Goal: Task Accomplishment & Management: Use online tool/utility

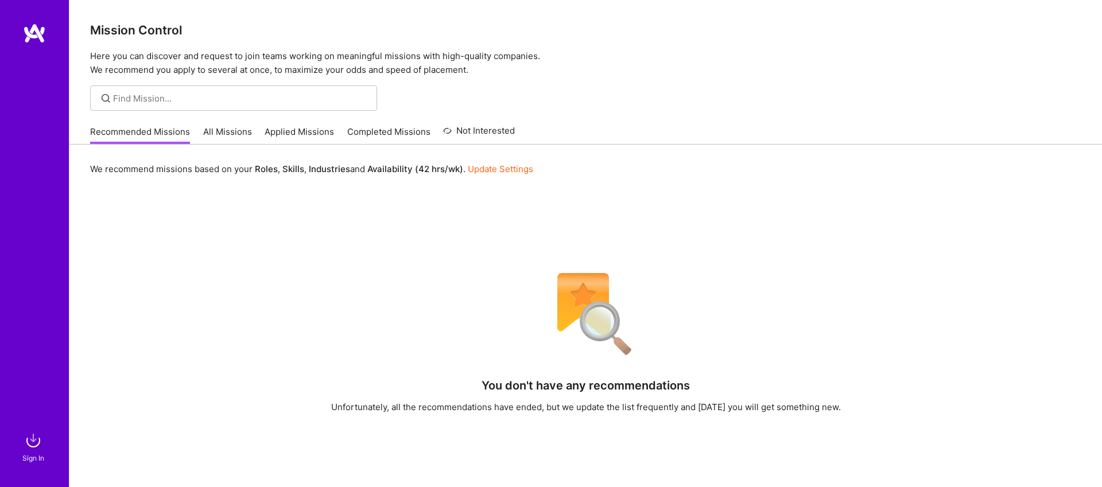
click at [239, 135] on link "All Missions" at bounding box center [227, 135] width 49 height 19
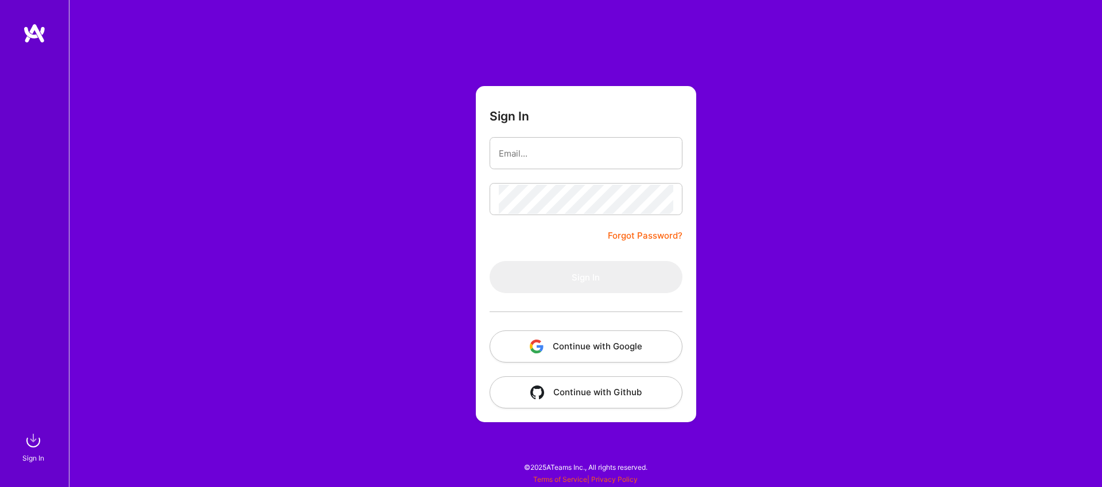
click at [581, 344] on button "Continue with Google" at bounding box center [585, 347] width 193 height 32
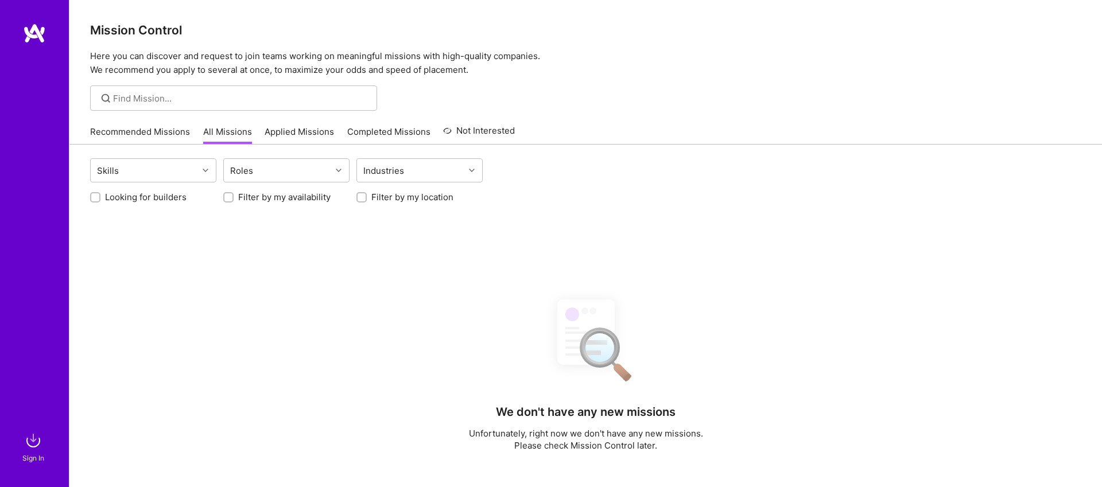
click at [115, 134] on link "Recommended Missions" at bounding box center [140, 135] width 100 height 19
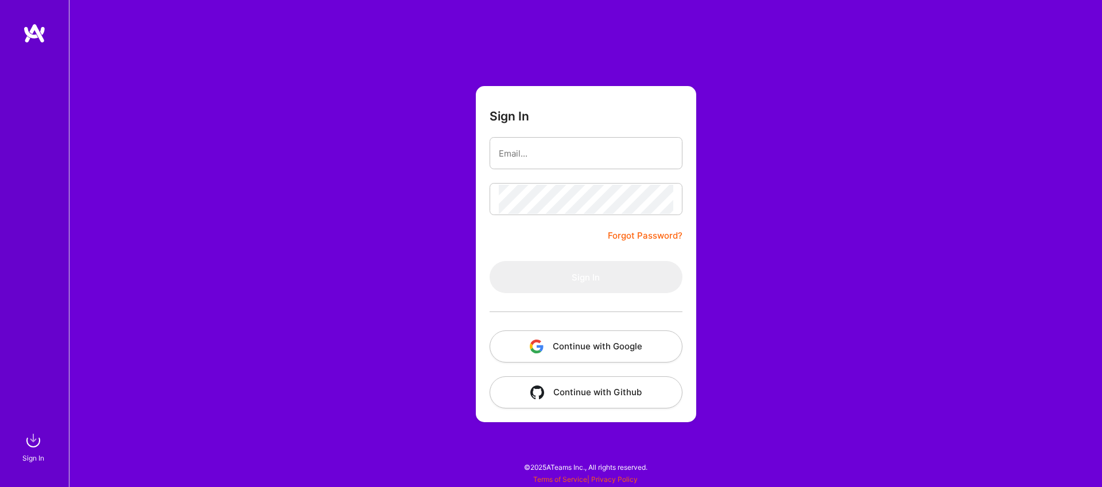
click at [588, 349] on button "Continue with Google" at bounding box center [585, 347] width 193 height 32
